Goal: Check status: Check status

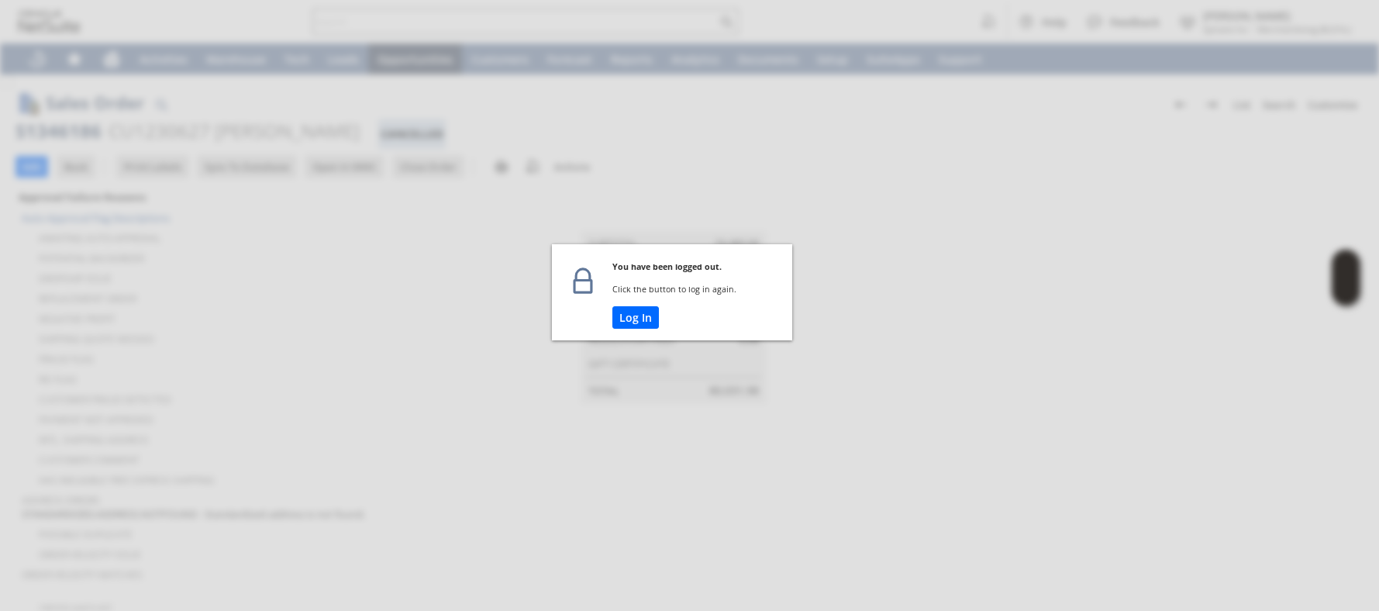
drag, startPoint x: 0, startPoint y: 0, endPoint x: 633, endPoint y: 326, distance: 712.2
click at [633, 326] on button "Log In" at bounding box center [635, 317] width 47 height 22
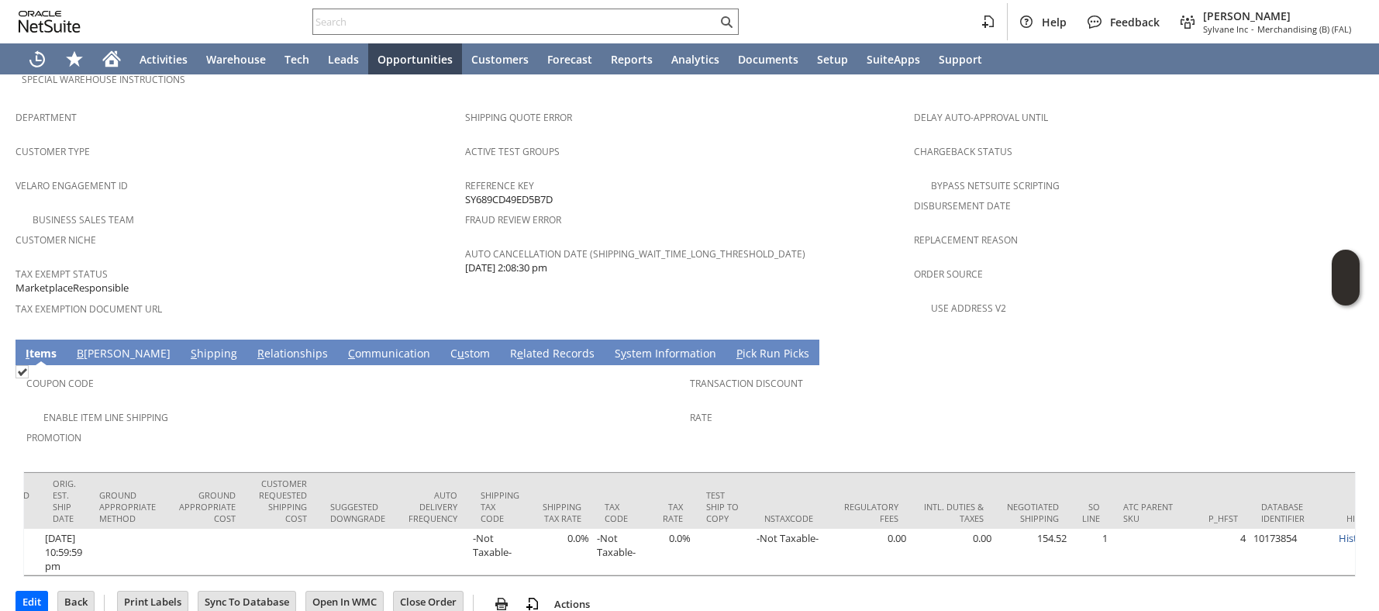
scroll to position [968, 0]
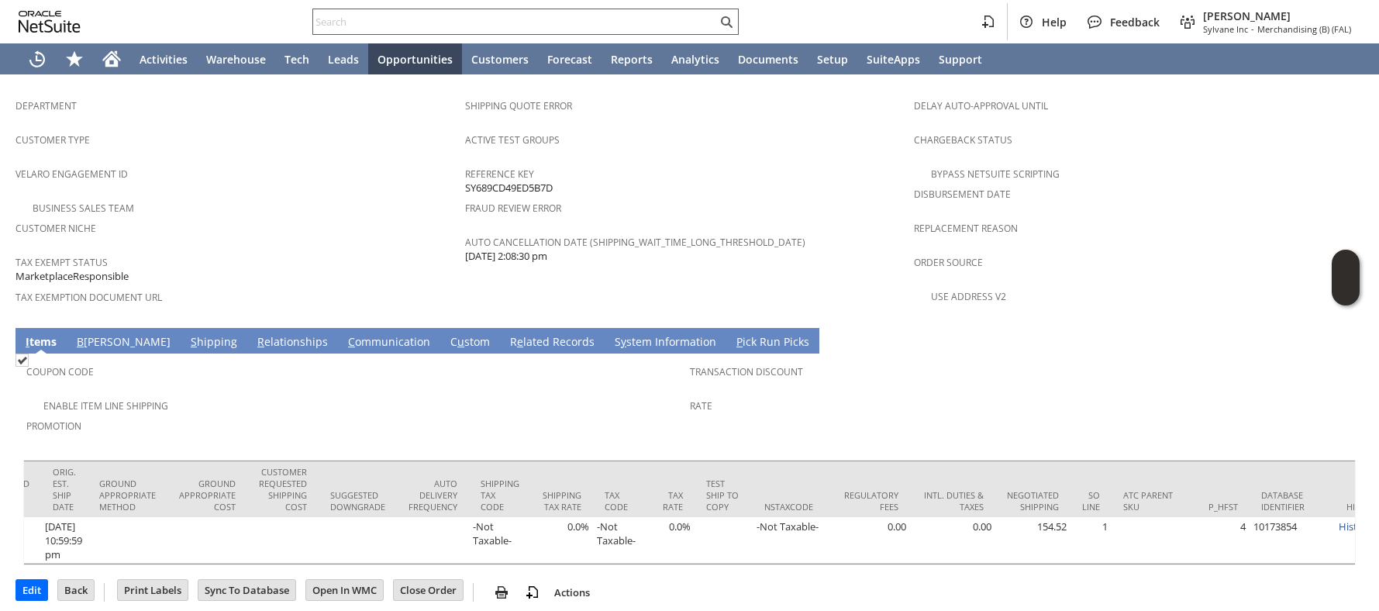
click at [345, 22] on input "text" at bounding box center [515, 21] width 404 height 19
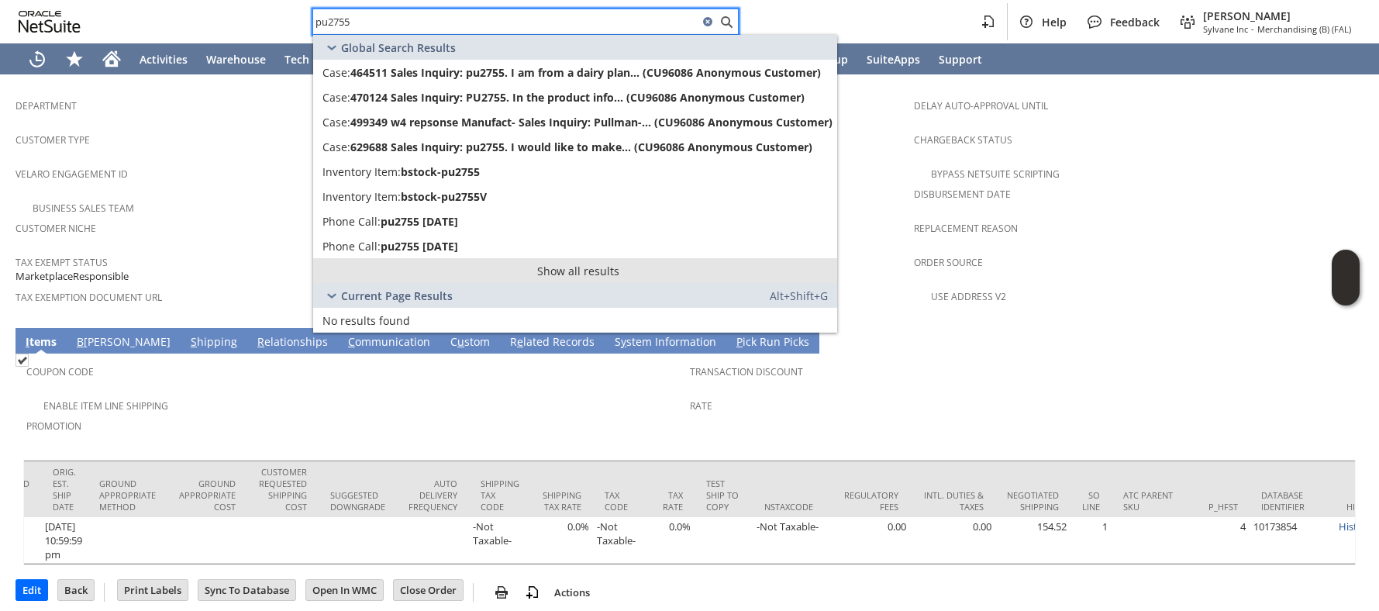
type input "pu2755"
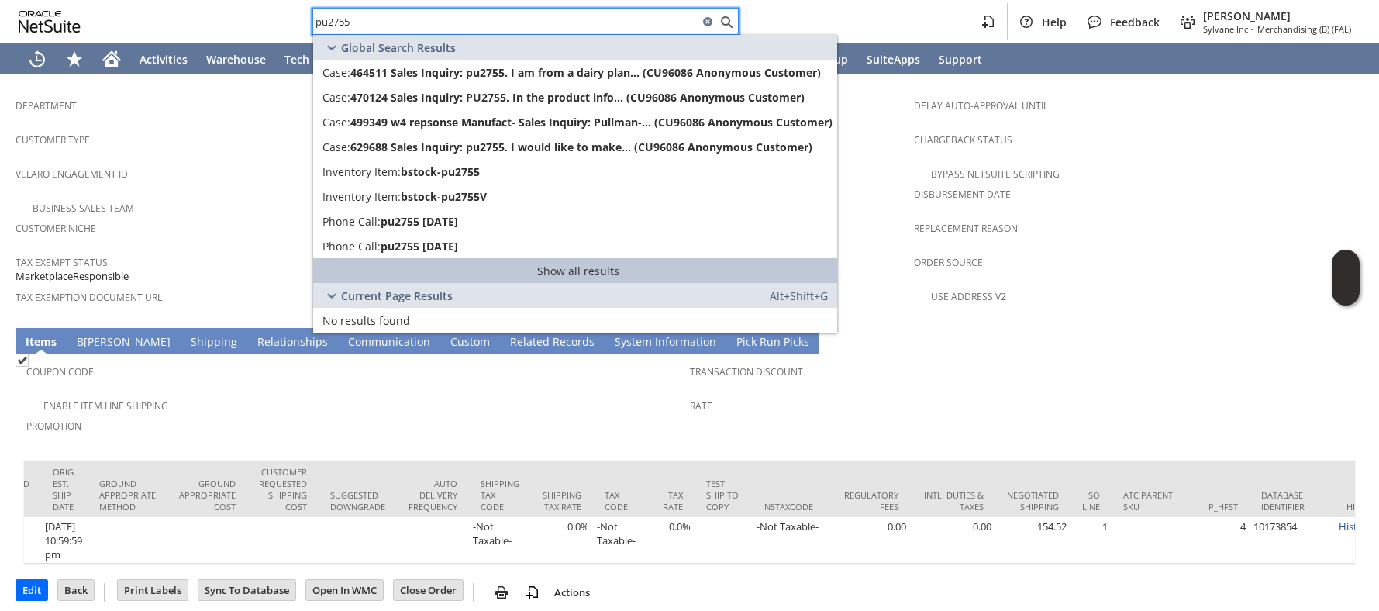
click at [598, 260] on link "Show all results" at bounding box center [575, 270] width 524 height 25
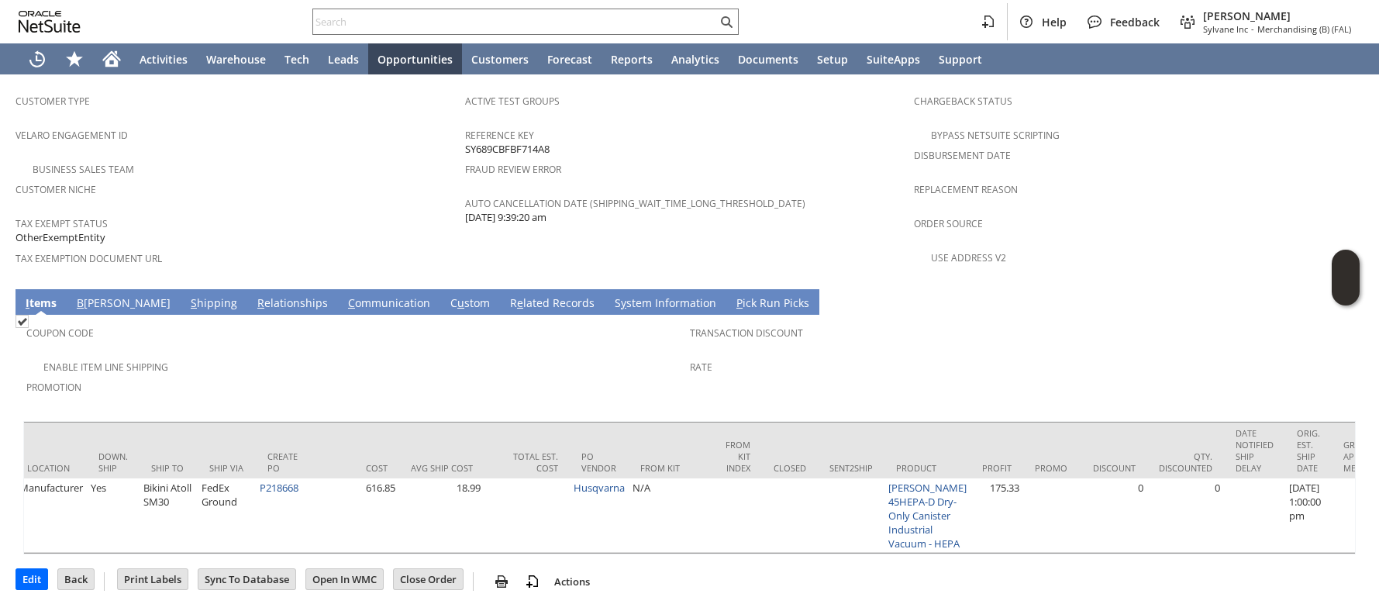
scroll to position [0, 2577]
